Goal: Transaction & Acquisition: Purchase product/service

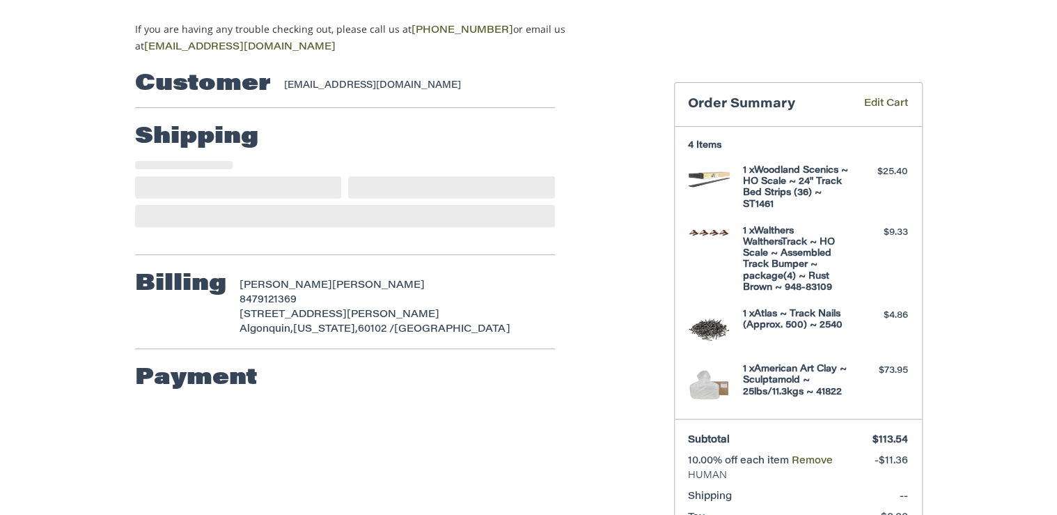
scroll to position [123, 0]
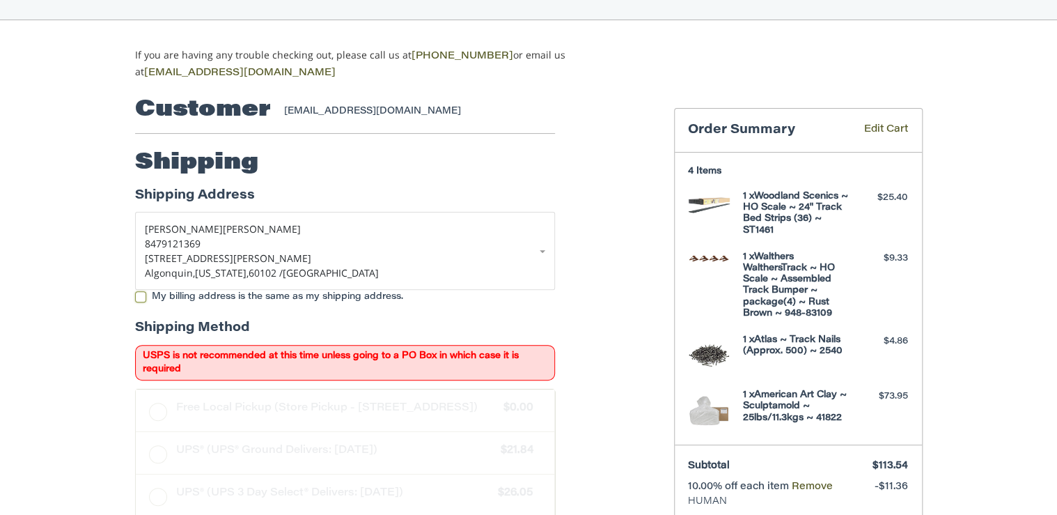
scroll to position [123, 0]
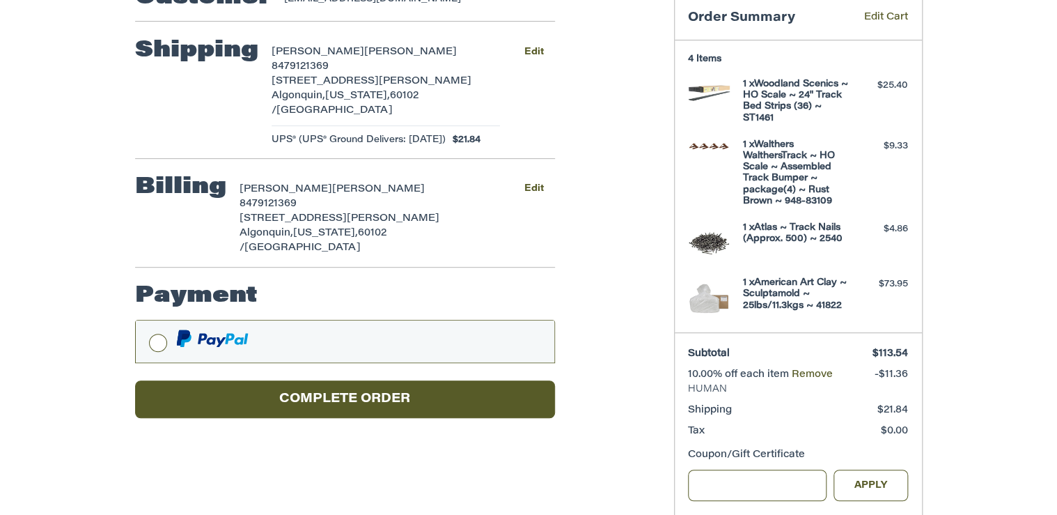
scroll to position [173, 0]
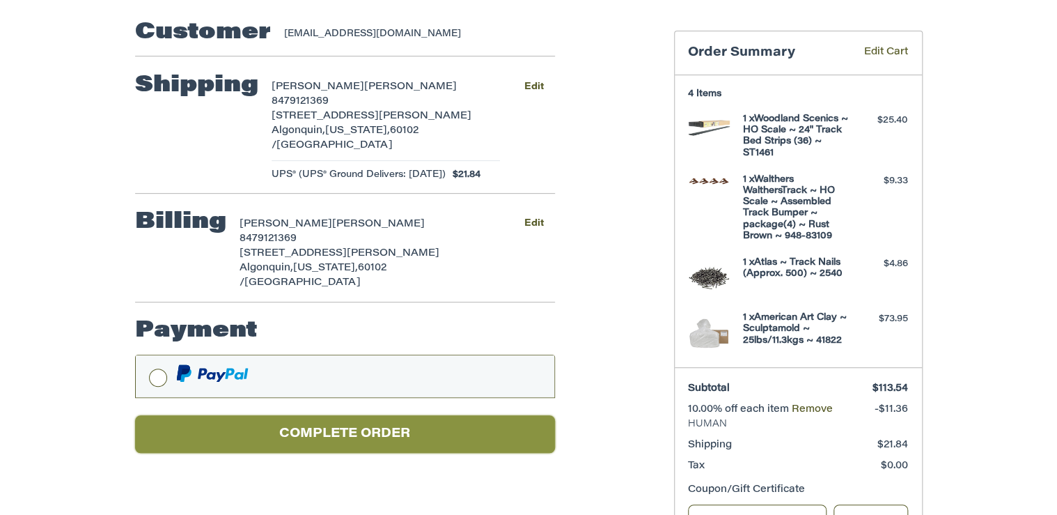
click at [350, 415] on button "Complete order" at bounding box center [345, 434] width 420 height 38
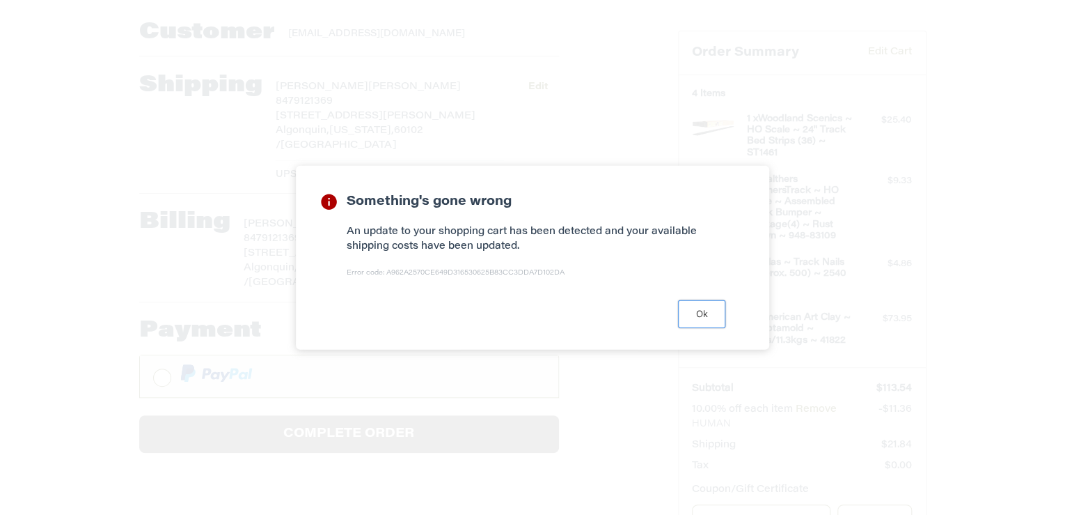
click at [703, 320] on button "Ok" at bounding box center [701, 313] width 47 height 27
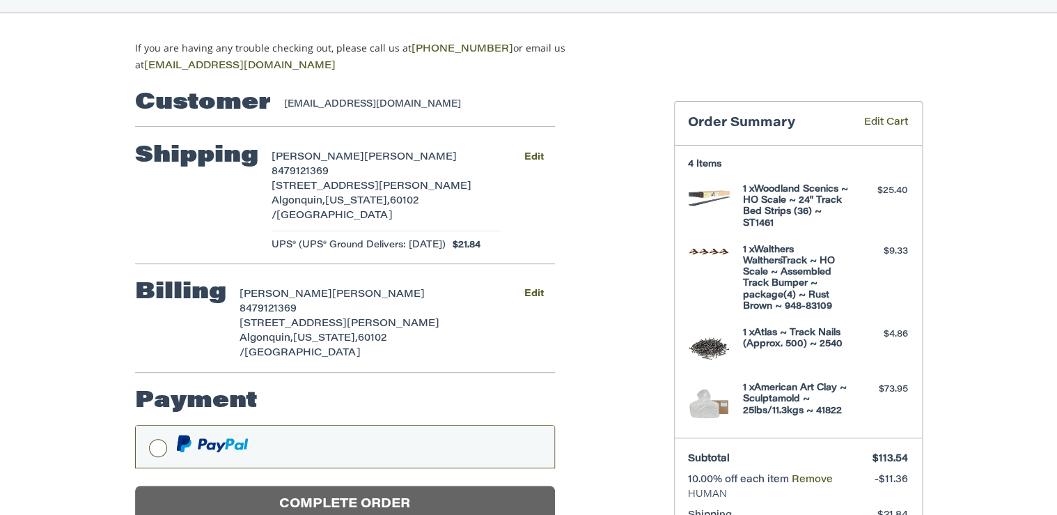
scroll to position [62, 0]
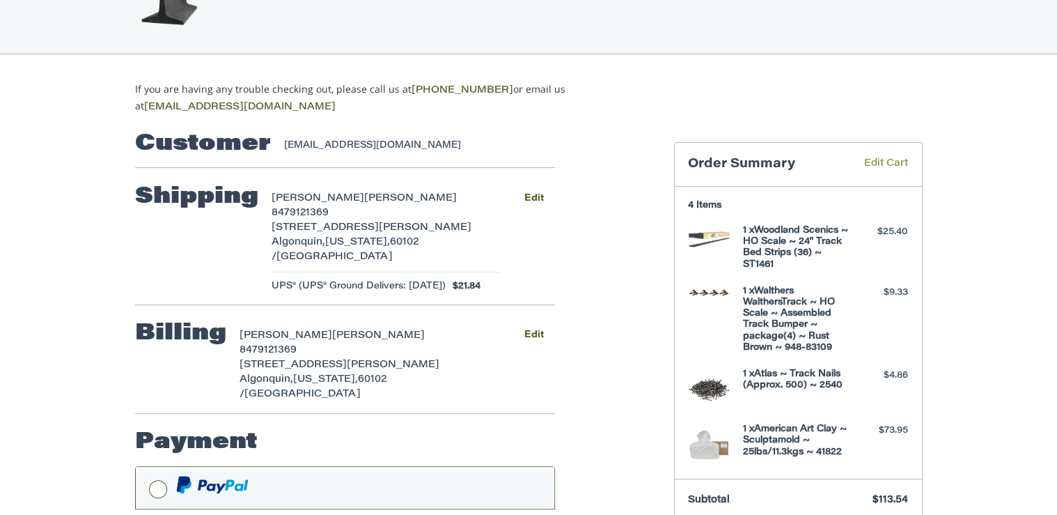
click at [893, 159] on link "Edit Cart" at bounding box center [876, 165] width 64 height 16
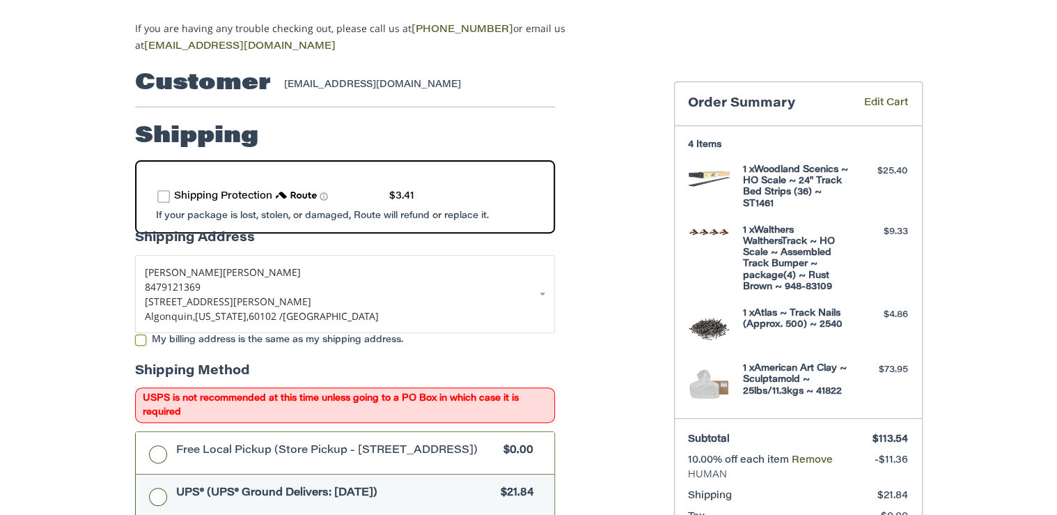
scroll to position [178, 0]
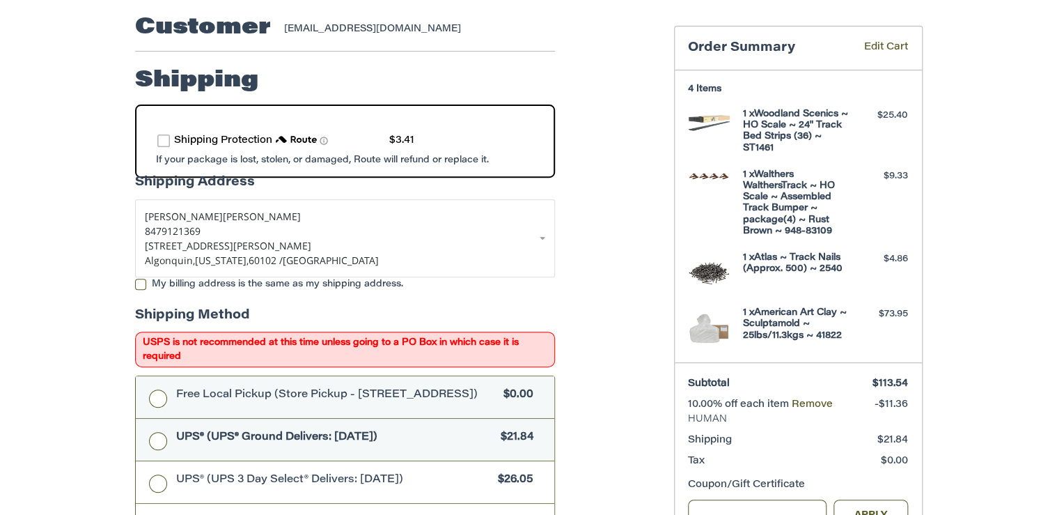
click at [159, 393] on label "Free Local Pickup (Store Pickup - 106 E. Center St., Rogersville MO 65742) $0.00" at bounding box center [345, 397] width 419 height 42
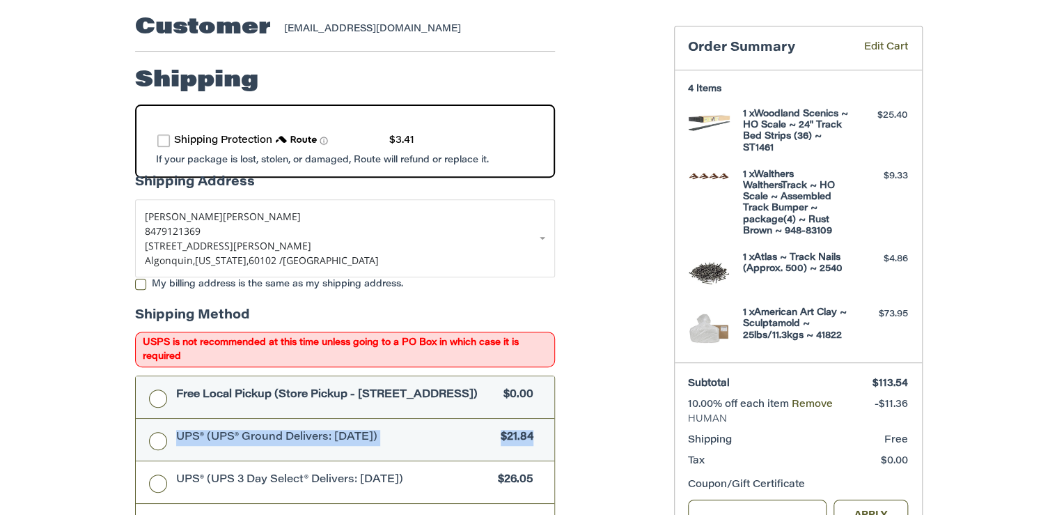
click at [155, 437] on label "UPS® (UPS® Ground Delivers: Wed, Sep 10) $21.84" at bounding box center [345, 440] width 419 height 42
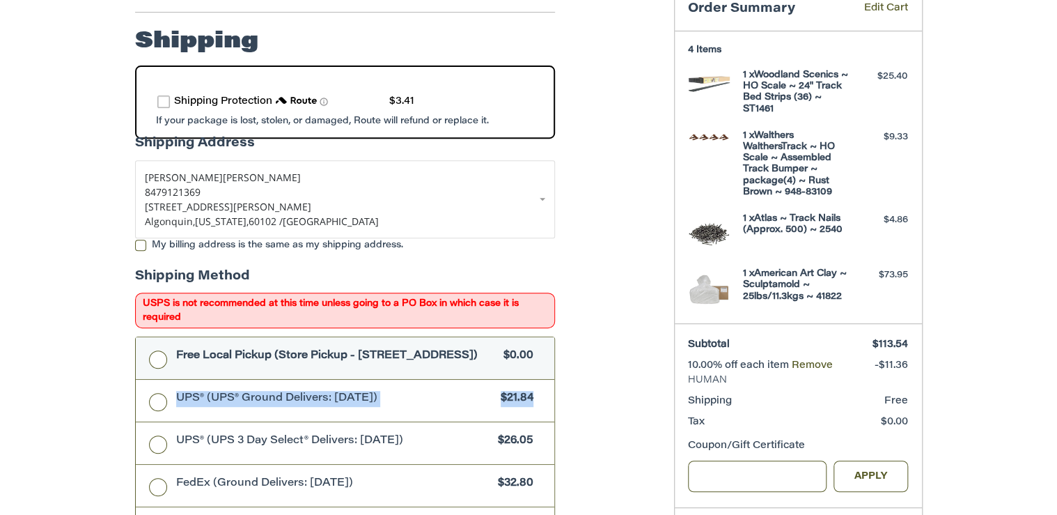
scroll to position [234, 0]
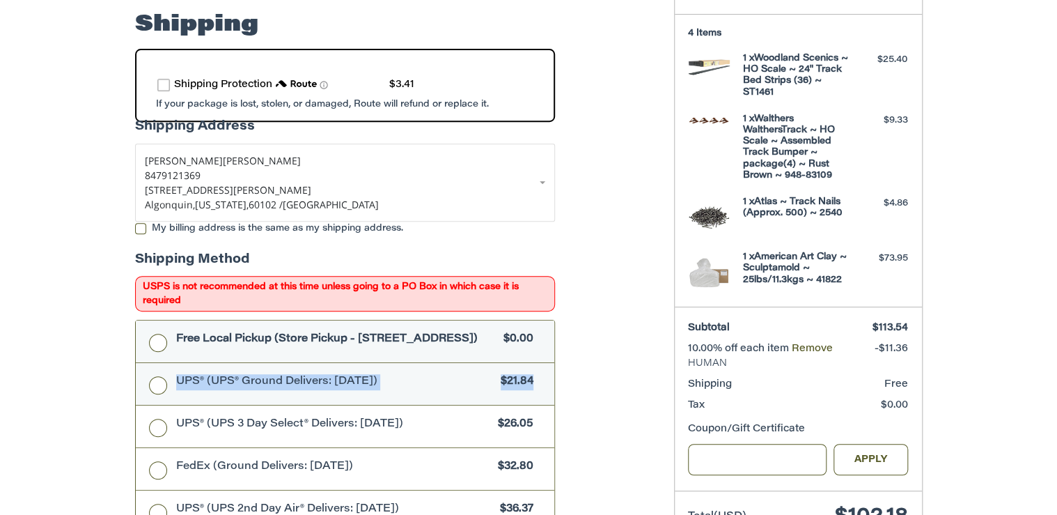
click at [155, 384] on label "UPS® (UPS® Ground Delivers: Wed, Sep 10) $21.84" at bounding box center [345, 384] width 419 height 42
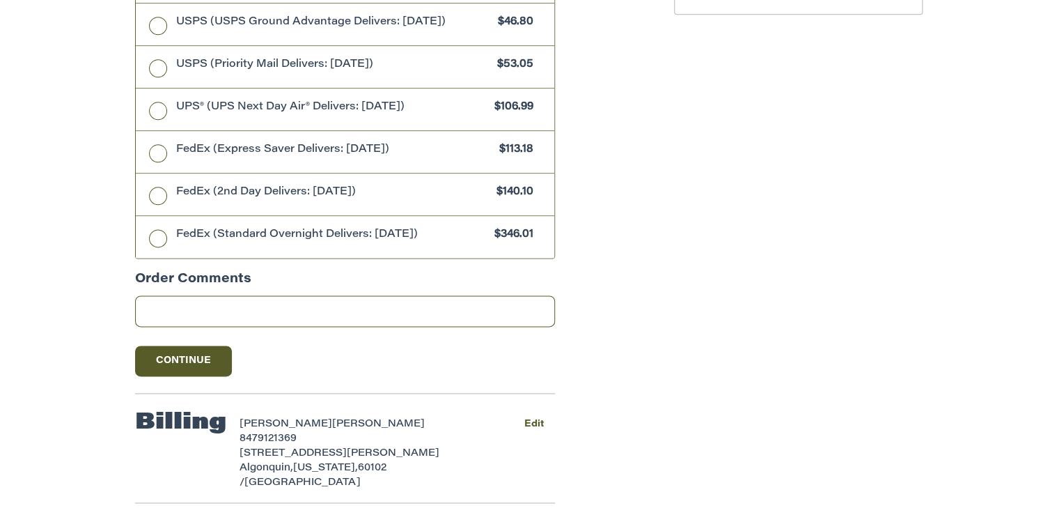
scroll to position [791, 0]
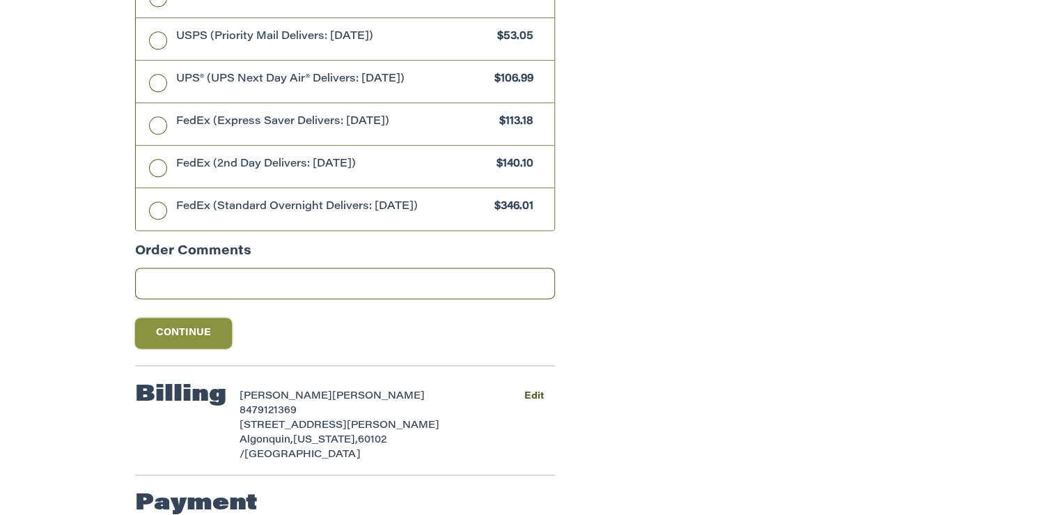
click at [178, 327] on button "Continue" at bounding box center [183, 333] width 97 height 31
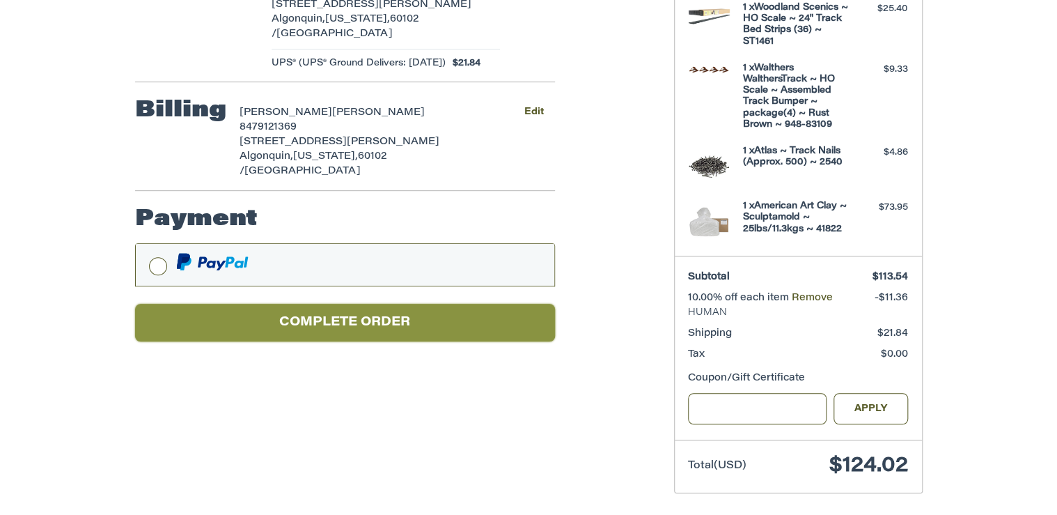
click at [329, 304] on button "Complete order" at bounding box center [345, 323] width 420 height 38
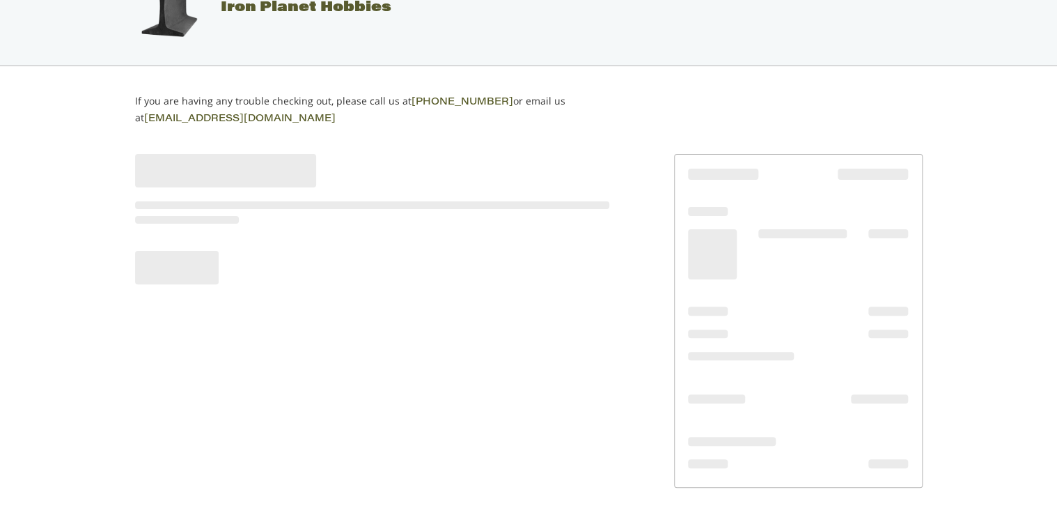
scroll to position [45, 0]
